Goal: Go to known website: Go to known website

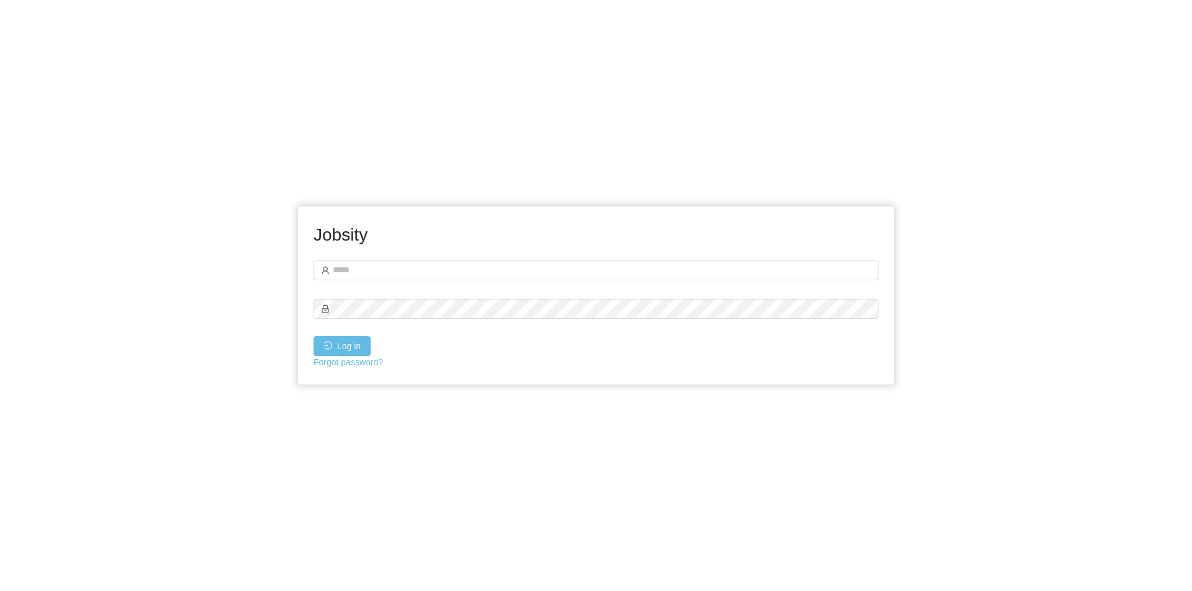
click at [453, 142] on div "Jobsity Log in Forgot password?" at bounding box center [596, 295] width 1192 height 591
